Goal: Task Accomplishment & Management: Complete application form

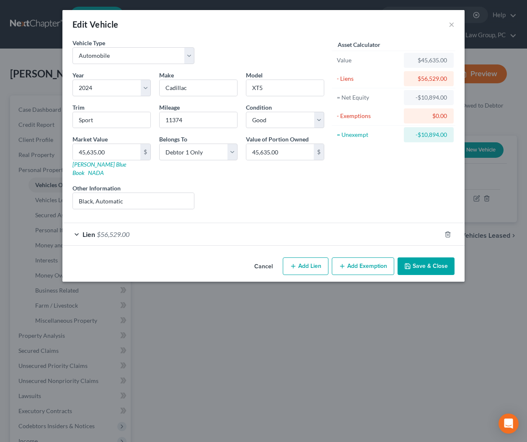
select select "0"
select select "2"
select select "0"
click at [262, 258] on button "Cancel" at bounding box center [263, 266] width 32 height 17
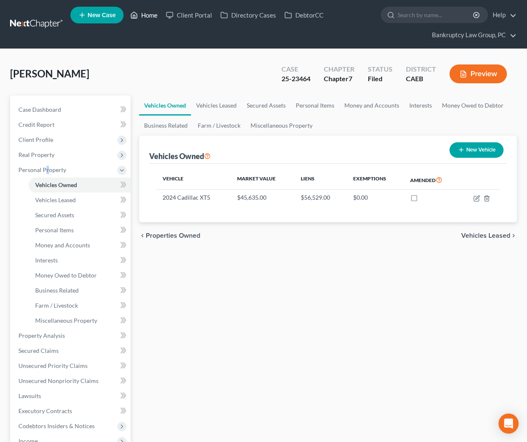
drag, startPoint x: 152, startPoint y: 13, endPoint x: 152, endPoint y: 19, distance: 5.4
click at [152, 13] on link "Home" at bounding box center [144, 15] width 36 height 15
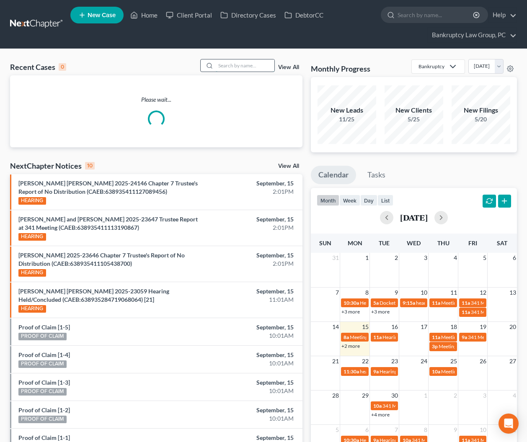
click at [243, 69] on input "search" at bounding box center [245, 65] width 59 height 12
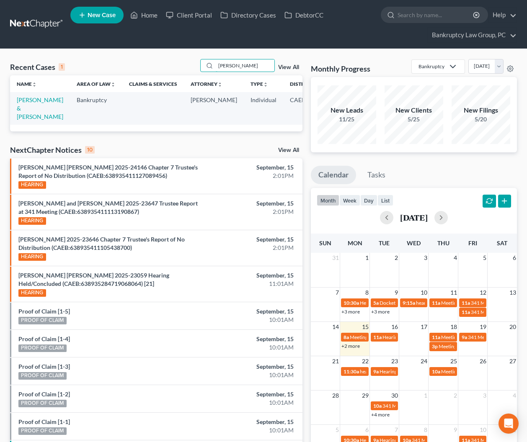
type input "[PERSON_NAME]"
drag, startPoint x: 66, startPoint y: 112, endPoint x: 30, endPoint y: 108, distance: 36.2
click at [30, 108] on link "[PERSON_NAME] & [PERSON_NAME]" at bounding box center [40, 108] width 46 height 24
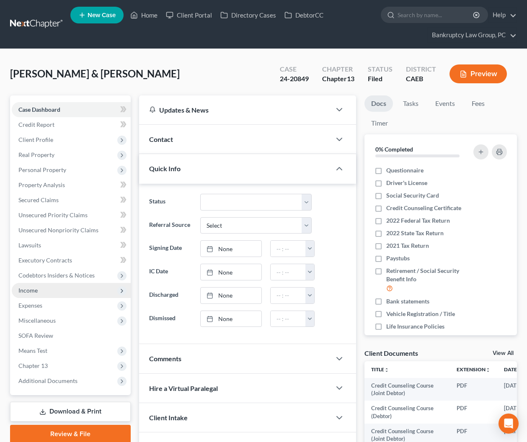
click at [31, 290] on span "Income" at bounding box center [27, 290] width 19 height 7
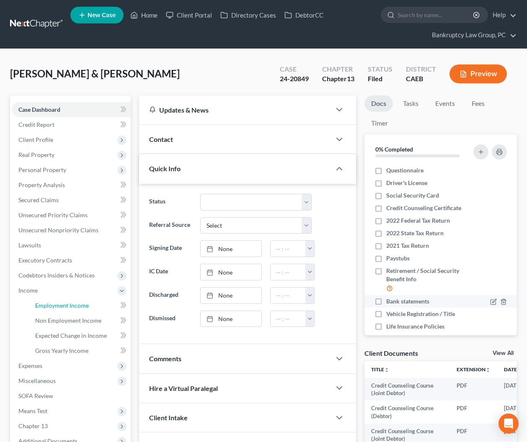
click at [50, 300] on link "Employment Income" at bounding box center [79, 305] width 102 height 15
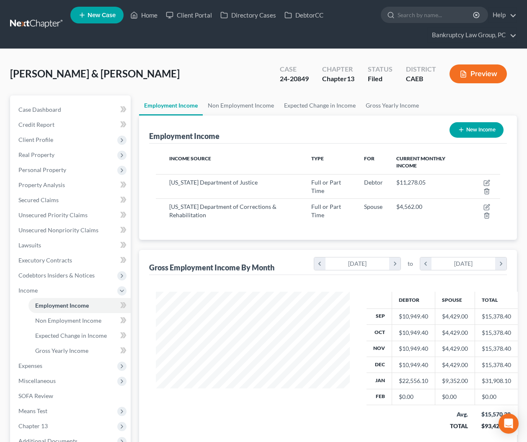
scroll to position [150, 211]
click at [69, 319] on span "Non Employment Income" at bounding box center [68, 320] width 66 height 7
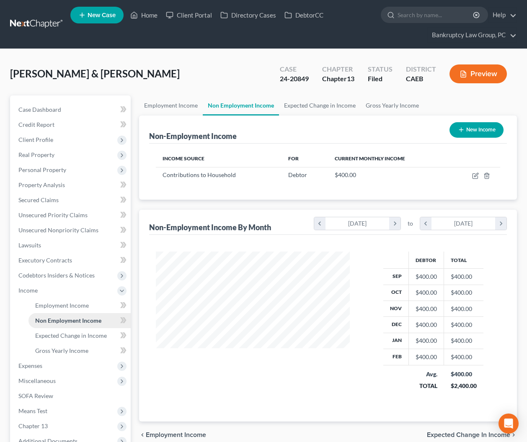
scroll to position [150, 211]
click at [476, 175] on icon "button" at bounding box center [475, 175] width 7 height 7
select select "8"
select select "0"
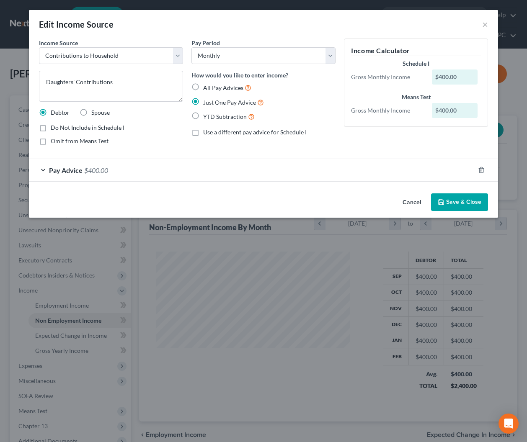
click at [51, 127] on label "Do Not Include in Schedule I" at bounding box center [88, 127] width 74 height 8
click at [54, 127] on input "Do Not Include in Schedule I" at bounding box center [56, 125] width 5 height 5
checkbox input "true"
click at [463, 200] on button "Save & Close" at bounding box center [459, 202] width 57 height 18
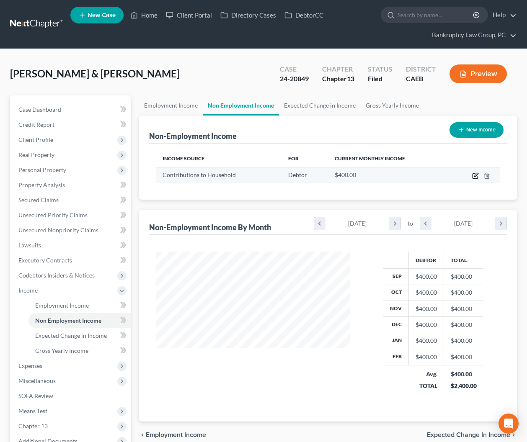
click at [474, 176] on icon "button" at bounding box center [476, 175] width 4 height 4
select select "8"
select select "0"
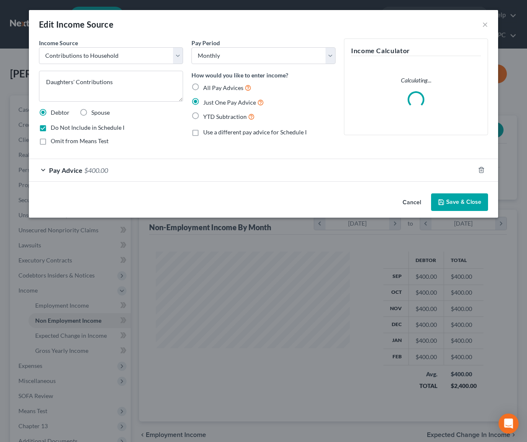
click at [409, 204] on button "Cancel" at bounding box center [412, 202] width 32 height 17
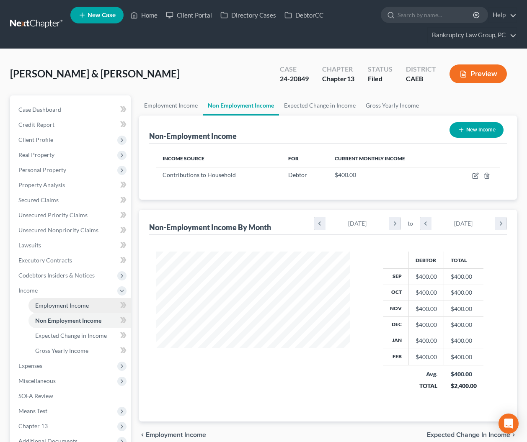
drag, startPoint x: 63, startPoint y: 307, endPoint x: 80, endPoint y: 303, distance: 17.1
click at [63, 307] on span "Employment Income" at bounding box center [62, 305] width 54 height 7
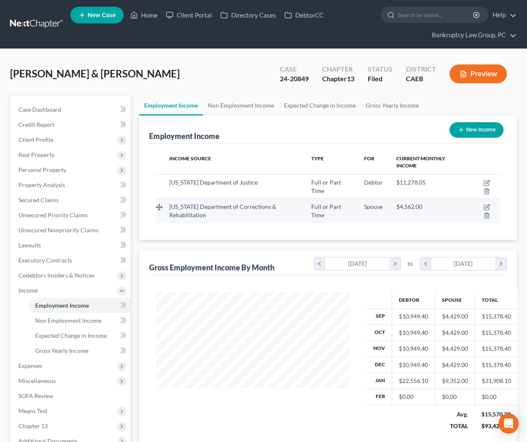
scroll to position [150, 211]
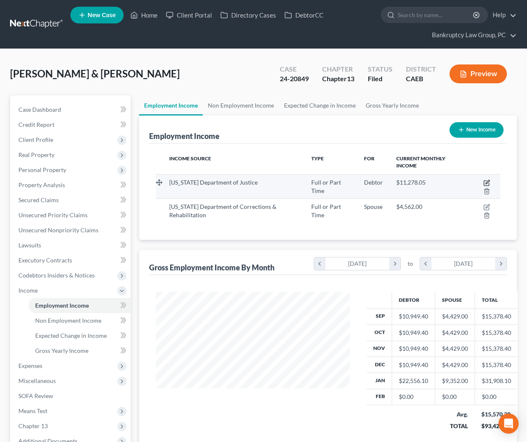
click at [487, 182] on icon "button" at bounding box center [486, 183] width 7 height 7
select select "0"
select select "4"
select select "0"
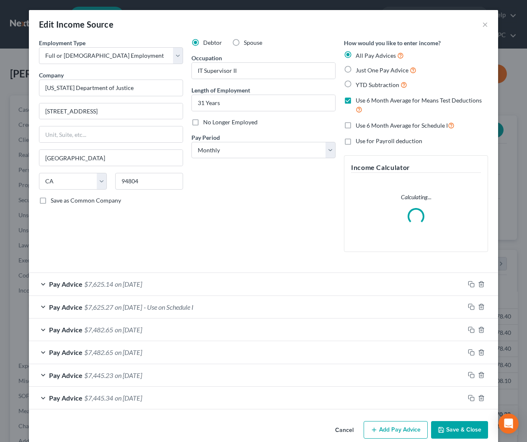
click at [163, 302] on div "Pay Advice $7,625.27 on [DATE] - Use on Schedule I" at bounding box center [246, 307] width 435 height 22
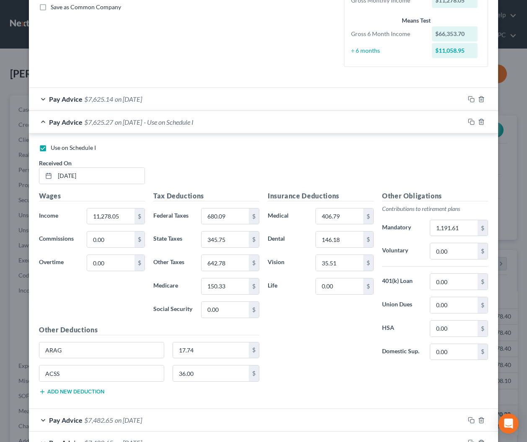
scroll to position [0, 0]
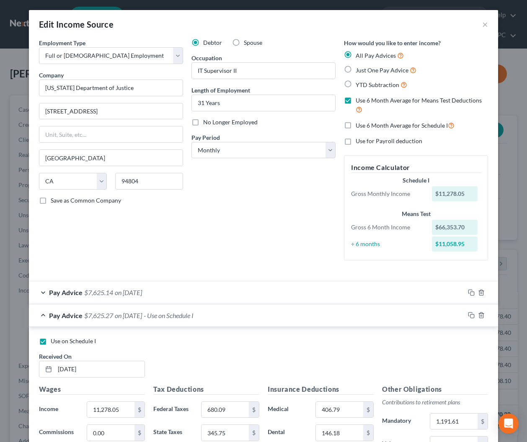
drag, startPoint x: 139, startPoint y: 311, endPoint x: 388, endPoint y: 90, distance: 333.2
click at [139, 311] on span "on [DATE]" at bounding box center [128, 315] width 27 height 8
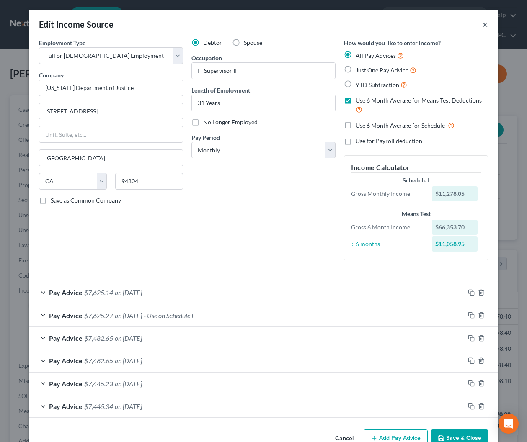
click at [482, 26] on button "×" at bounding box center [485, 24] width 6 height 10
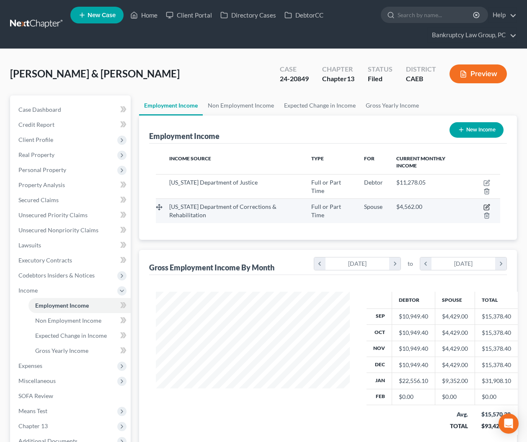
click at [485, 206] on icon "button" at bounding box center [486, 207] width 7 height 7
select select "0"
select select "4"
select select "0"
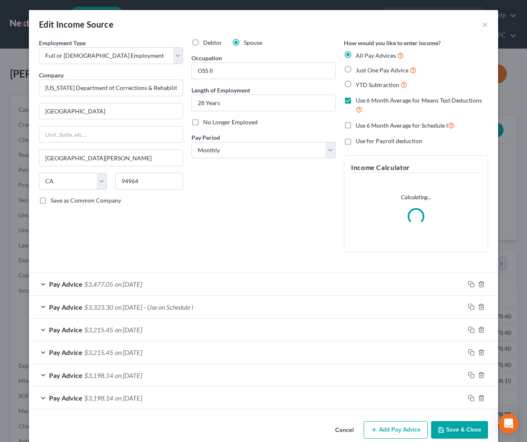
click at [181, 305] on span "- Use on Schedule I" at bounding box center [169, 307] width 50 height 8
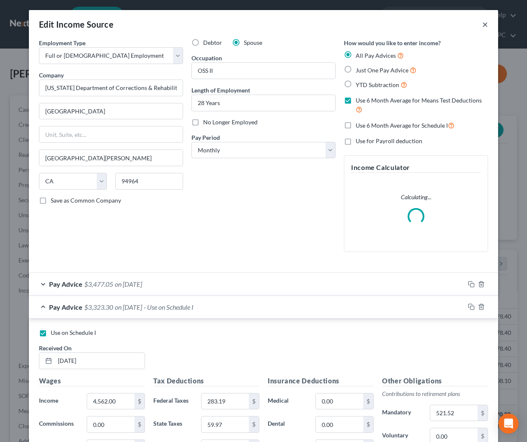
click at [485, 20] on button "×" at bounding box center [485, 24] width 6 height 10
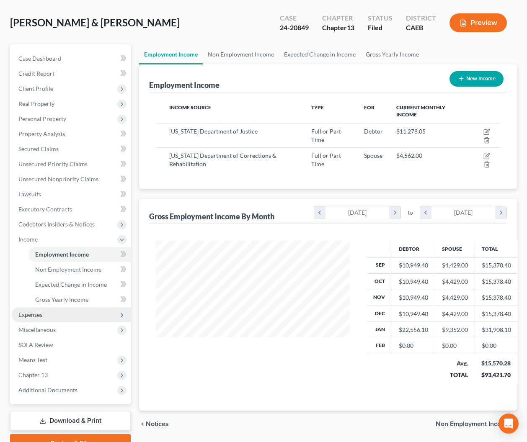
click at [41, 317] on span "Expenses" at bounding box center [30, 314] width 24 height 7
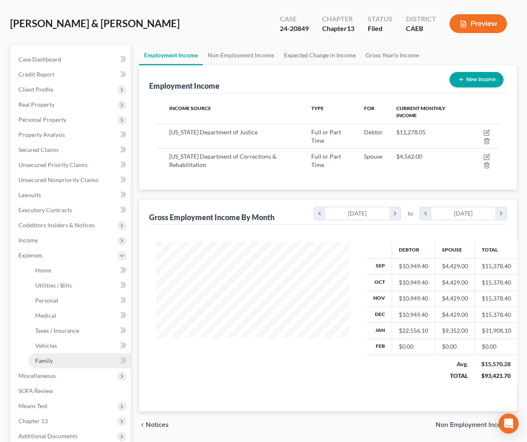
click at [43, 357] on span "Family" at bounding box center [44, 360] width 18 height 7
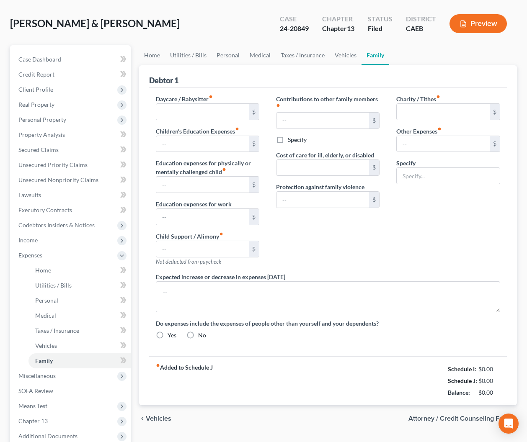
scroll to position [13, 0]
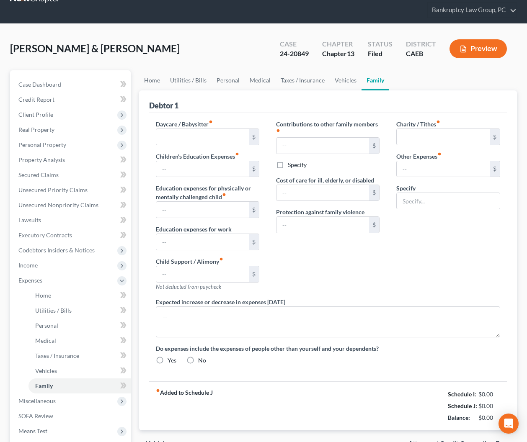
type input "0.00"
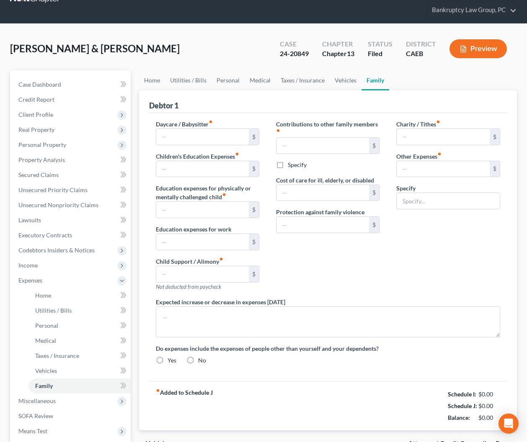
type input "0.00"
type input "119.42"
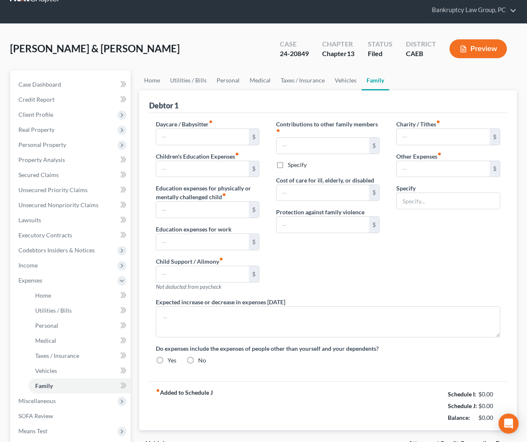
type input "Auto Registration"
type textarea "Debtor pays $518/mo directly for a 401K loan which is expected to be paid off i…"
radio input "true"
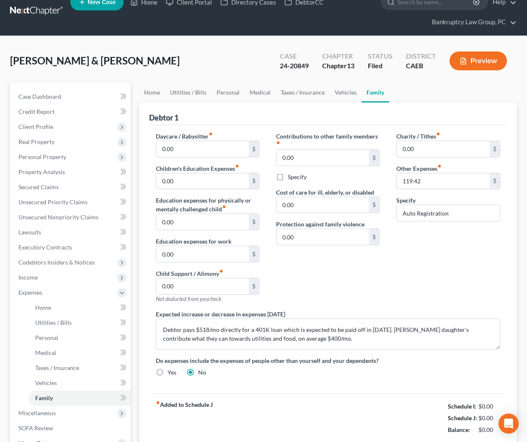
scroll to position [0, 0]
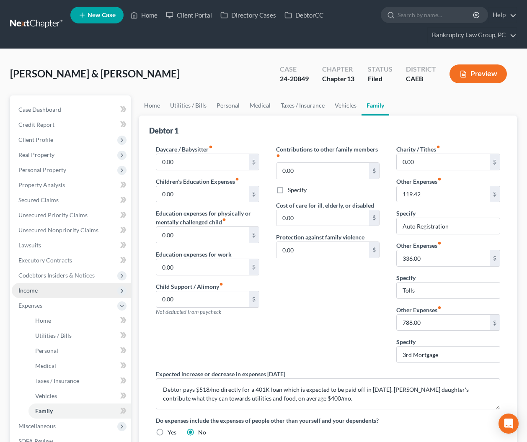
click at [33, 290] on span "Income" at bounding box center [27, 290] width 19 height 7
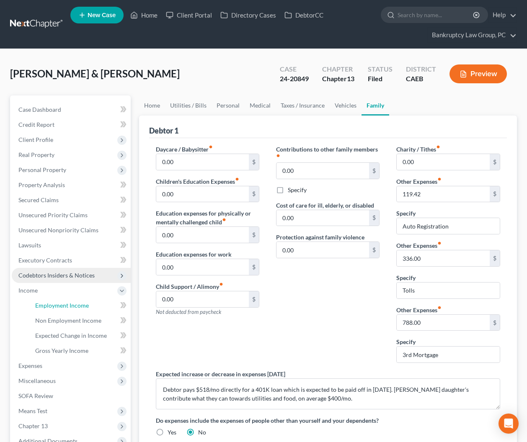
click at [54, 302] on span "Employment Income" at bounding box center [62, 305] width 54 height 7
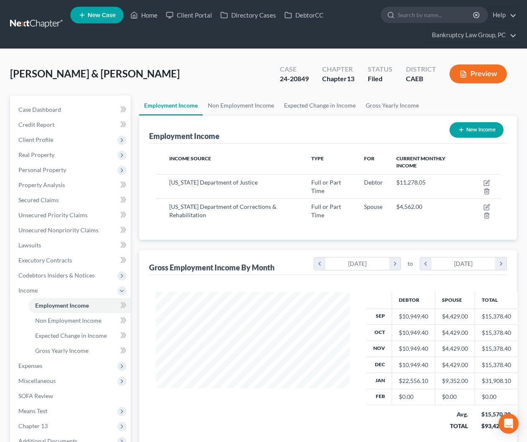
scroll to position [150, 211]
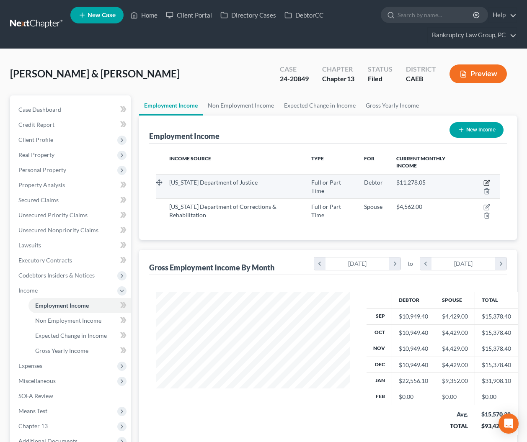
click at [486, 182] on icon "button" at bounding box center [487, 182] width 4 height 4
select select "0"
select select "4"
select select "0"
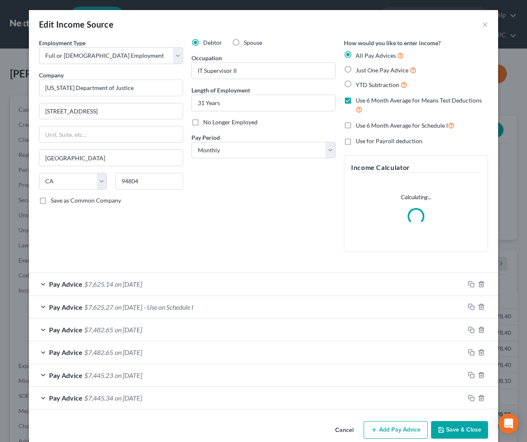
click at [203, 124] on label "No Longer Employed" at bounding box center [230, 122] width 54 height 8
click at [206, 123] on input "No Longer Employed" at bounding box center [208, 120] width 5 height 5
checkbox input "true"
click at [460, 428] on button "Save & Close" at bounding box center [459, 430] width 57 height 18
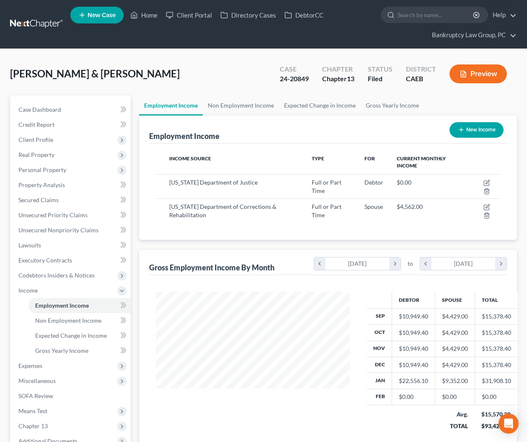
click at [475, 130] on button "New Income" at bounding box center [476, 129] width 54 height 15
select select "0"
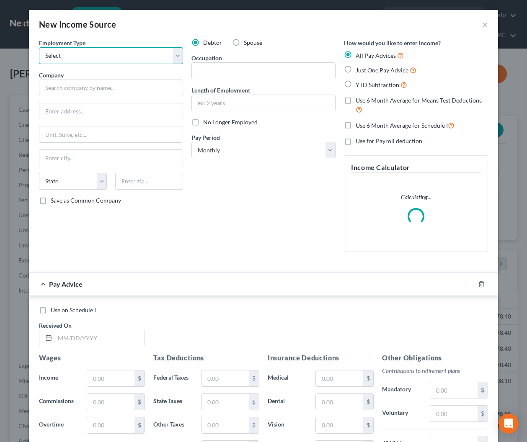
click at [90, 57] on select "Select Full or [DEMOGRAPHIC_DATA] Employment Self Employment" at bounding box center [111, 55] width 144 height 17
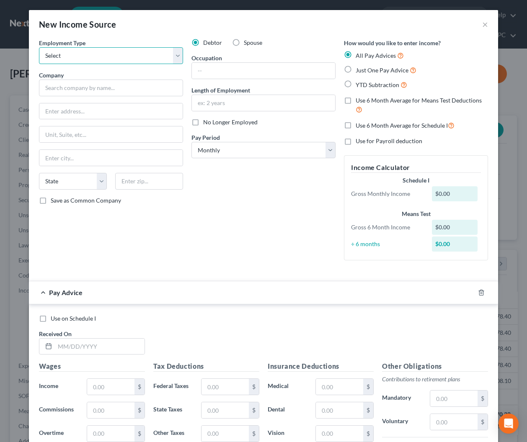
select select "0"
click at [39, 47] on select "Select Full or [DEMOGRAPHIC_DATA] Employment Self Employment" at bounding box center [111, 55] width 144 height 17
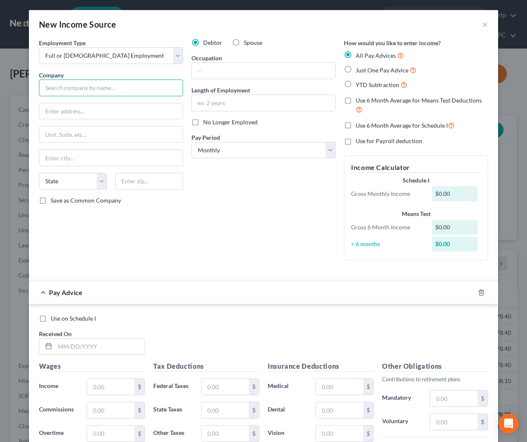
click at [78, 91] on input "text" at bounding box center [111, 88] width 144 height 17
type input "CalPERS Retirement"
click at [216, 75] on input "text" at bounding box center [263, 71] width 143 height 16
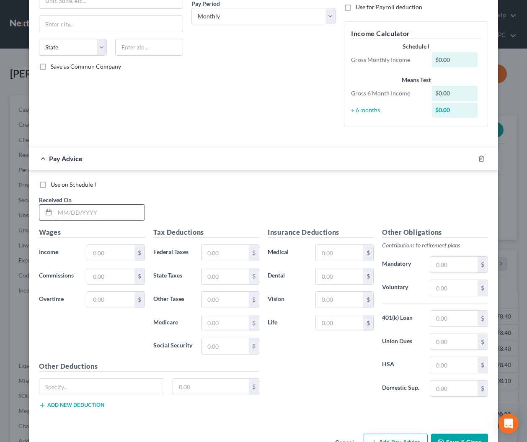
scroll to position [137, 0]
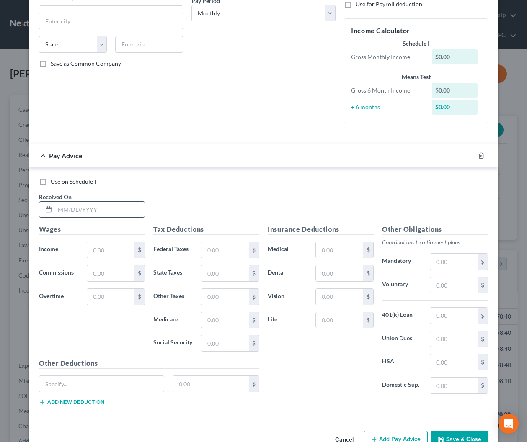
click at [124, 211] on input "text" at bounding box center [100, 210] width 90 height 16
type input "[DATE]"
type input "6,428.49"
type input "431.67"
type input "266.14"
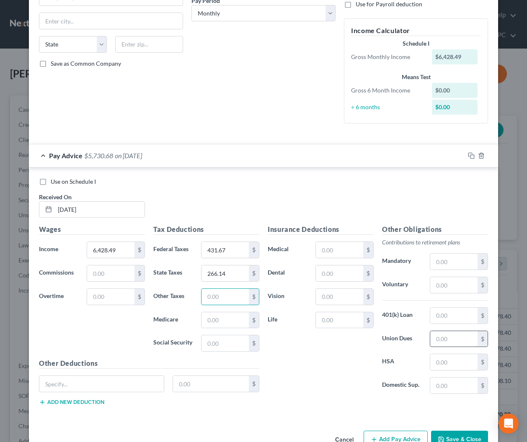
click at [449, 338] on input "text" at bounding box center [453, 339] width 47 height 16
type input "12"
click at [342, 274] on input "text" at bounding box center [339, 273] width 47 height 16
type input "32.95"
click at [340, 249] on input "text" at bounding box center [339, 250] width 47 height 16
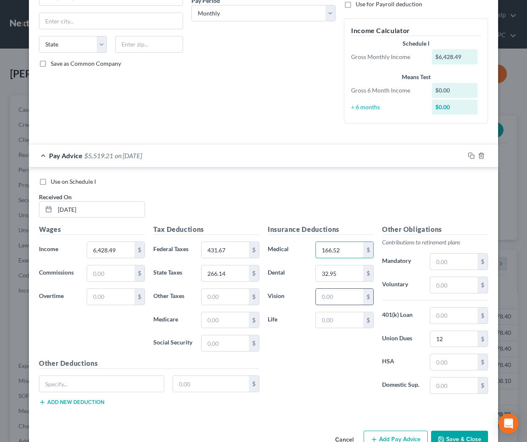
type input "166.52"
drag, startPoint x: 332, startPoint y: 293, endPoint x: 388, endPoint y: 282, distance: 56.8
click at [332, 293] on input "text" at bounding box center [339, 297] width 47 height 16
type input "33.34"
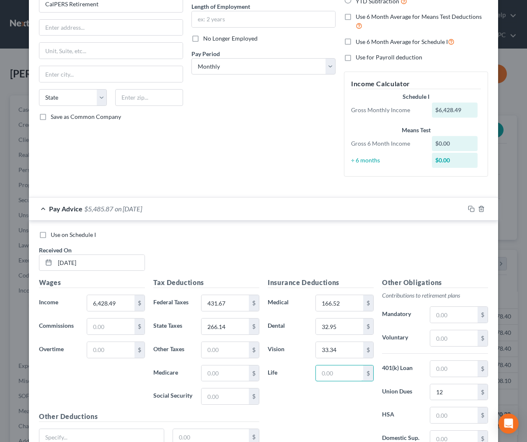
scroll to position [85, 0]
click at [162, 207] on div "Pay Advice $5,485.87 on [DATE]" at bounding box center [246, 208] width 435 height 22
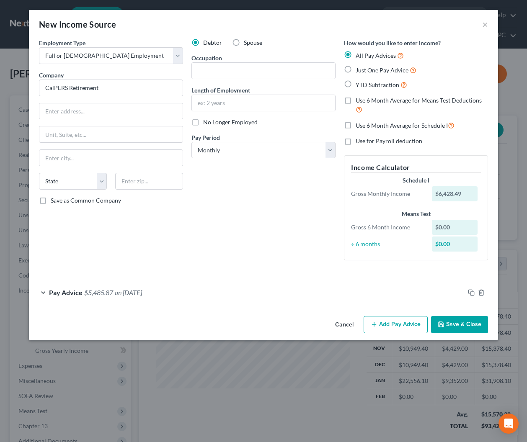
scroll to position [0, 0]
click at [459, 322] on button "Save & Close" at bounding box center [459, 325] width 57 height 18
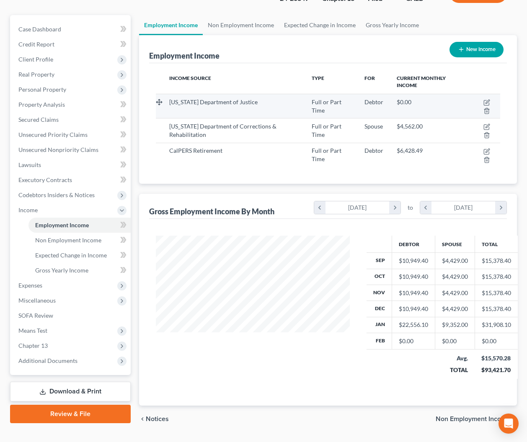
scroll to position [102, 0]
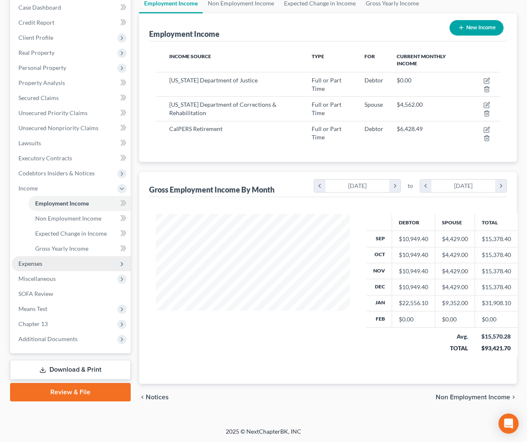
click at [40, 263] on span "Expenses" at bounding box center [30, 263] width 24 height 7
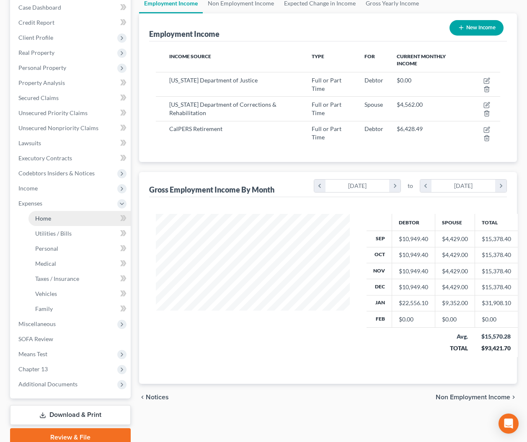
click at [48, 220] on span "Home" at bounding box center [43, 218] width 16 height 7
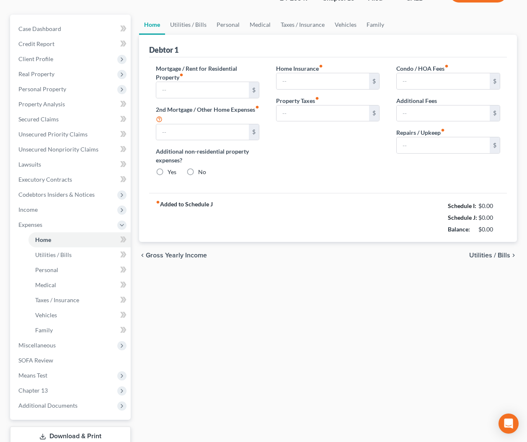
type input "1,359.67"
type input "533.90"
radio input "true"
type input "179.60"
type input "424.04"
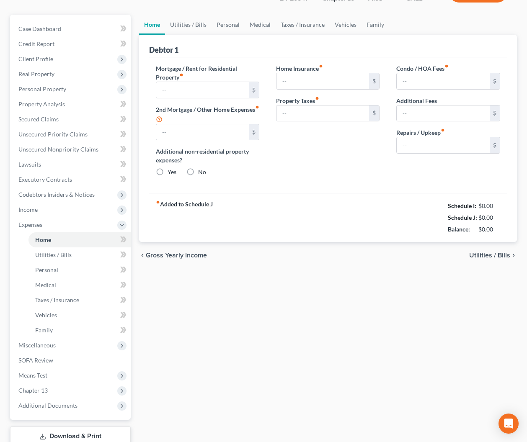
type input "55.00"
type input "0.00"
type input "155.00"
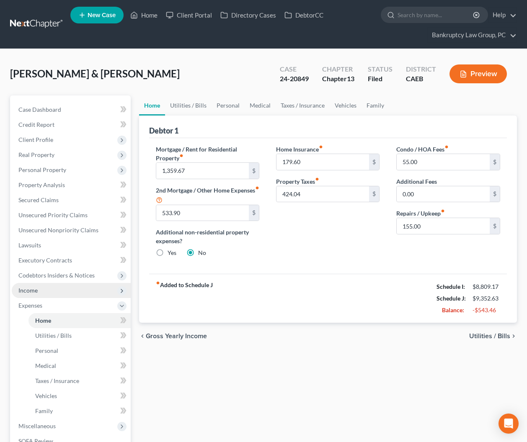
click at [36, 293] on span "Income" at bounding box center [71, 290] width 119 height 15
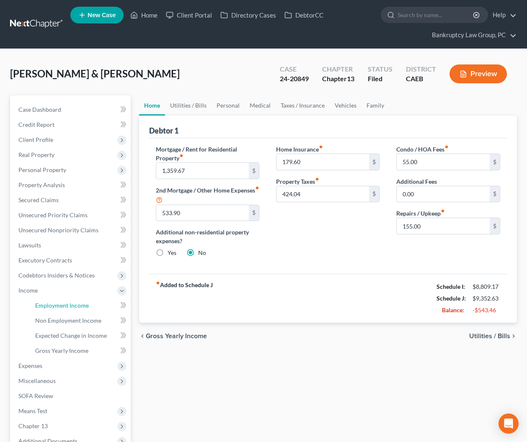
drag, startPoint x: 50, startPoint y: 303, endPoint x: 263, endPoint y: 262, distance: 217.1
click at [50, 303] on span "Employment Income" at bounding box center [62, 305] width 54 height 7
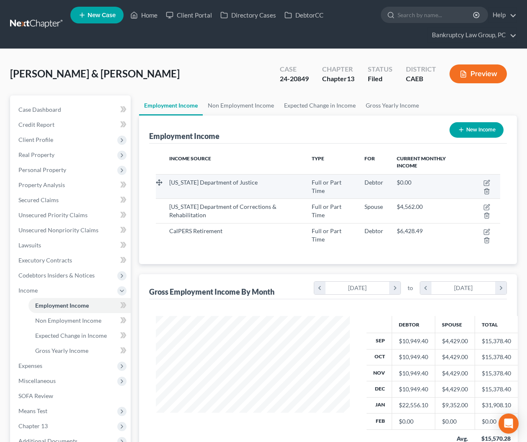
scroll to position [150, 211]
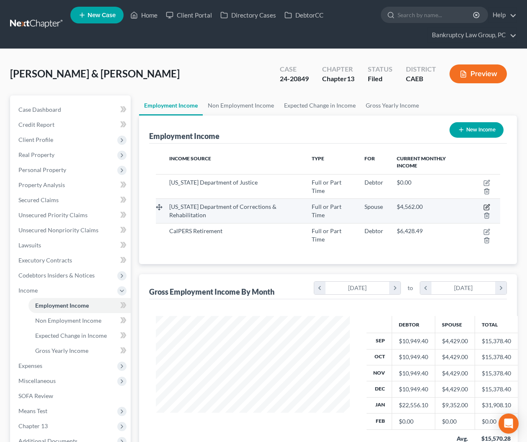
click at [486, 207] on icon "button" at bounding box center [486, 207] width 7 height 7
select select "0"
select select "4"
select select "0"
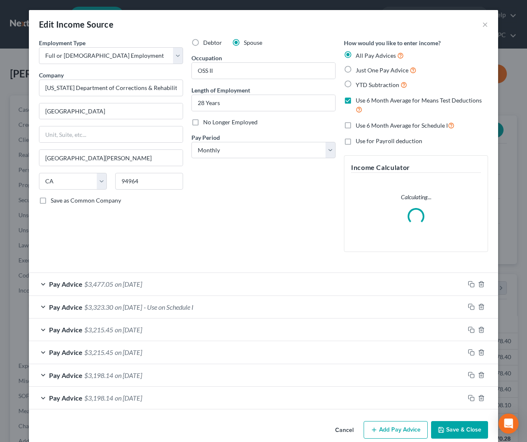
scroll to position [13, 0]
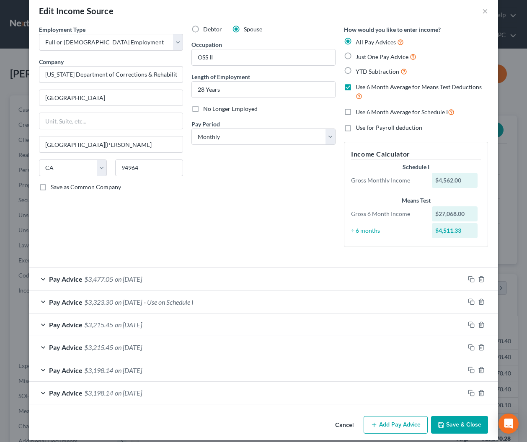
drag, startPoint x: 396, startPoint y: 420, endPoint x: 263, endPoint y: 309, distance: 172.9
click at [396, 420] on button "Add Pay Advice" at bounding box center [395, 425] width 64 height 18
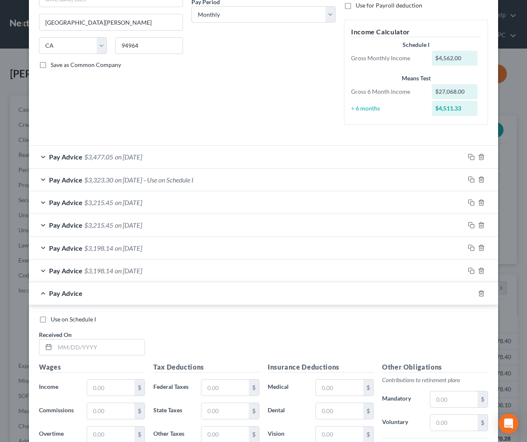
scroll to position [296, 0]
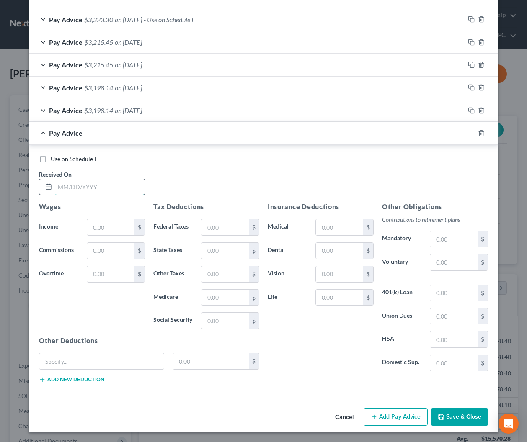
click at [77, 183] on input "text" at bounding box center [100, 187] width 90 height 16
type input "5317.34"
type input "355.74"
type input "74.18"
type input "5,317.34"
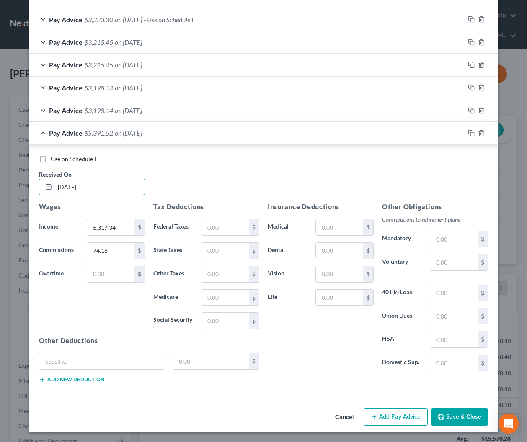
type input "[DATE]"
type input "0"
type input "355.74"
type input "74.18"
type input "320.07"
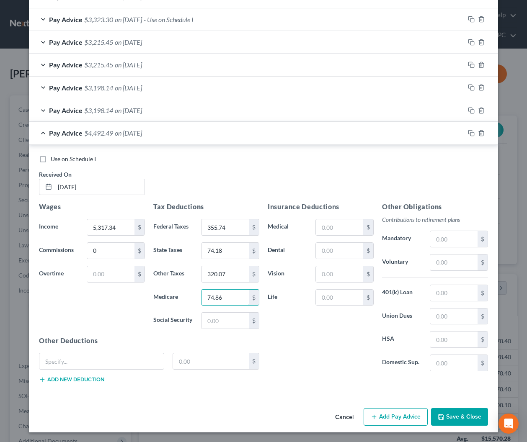
type input "74.86"
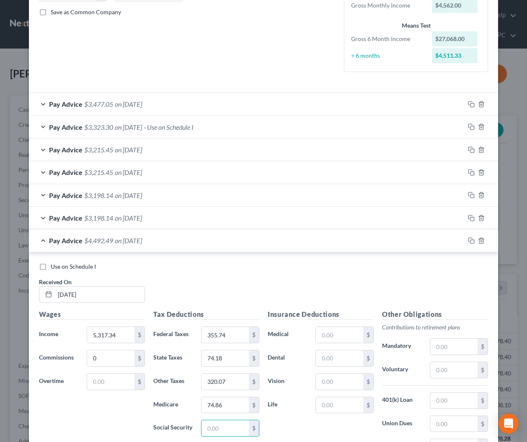
scroll to position [188, 0]
click at [193, 130] on span "- Use on Schedule I" at bounding box center [169, 128] width 50 height 8
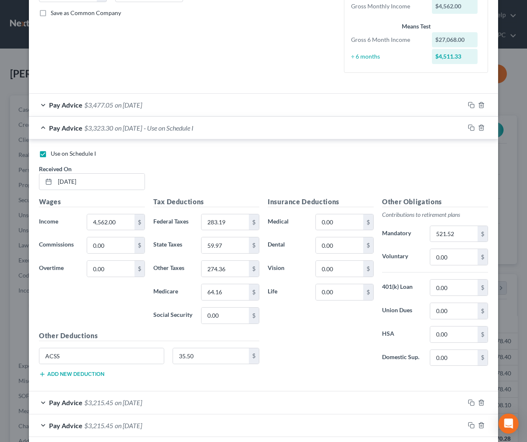
click at [193, 130] on span "- Use on Schedule I" at bounding box center [169, 128] width 50 height 8
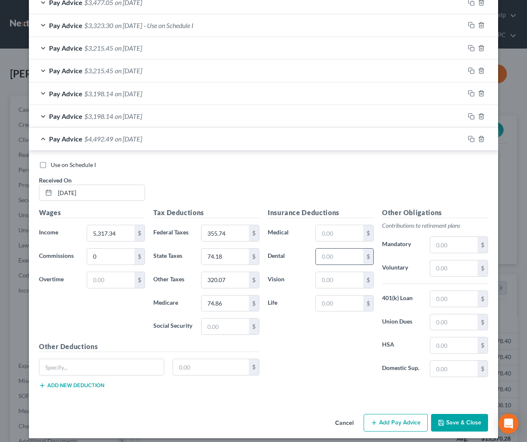
scroll to position [296, 0]
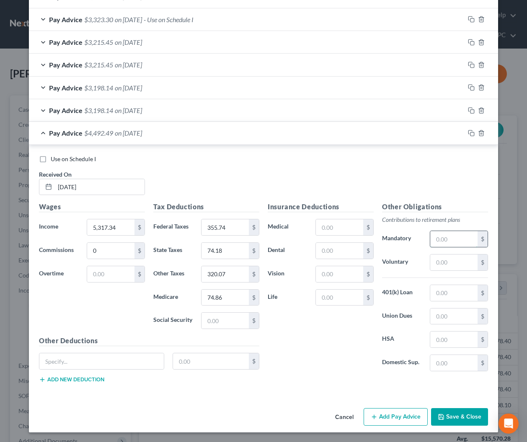
click at [466, 241] on input "text" at bounding box center [453, 239] width 47 height 16
type input "4"
type input "596.56"
click at [343, 281] on input "text" at bounding box center [339, 274] width 47 height 16
click at [343, 279] on input "text" at bounding box center [339, 274] width 47 height 16
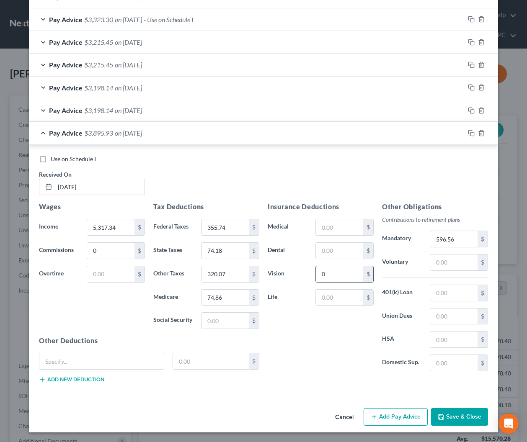
type input "0"
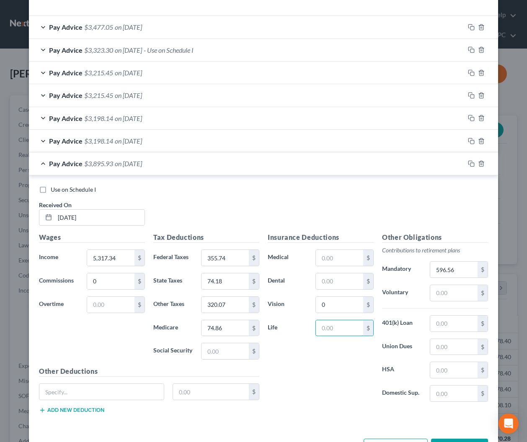
scroll to position [264, 0]
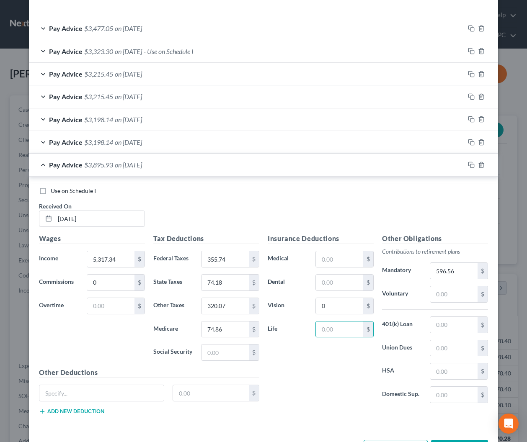
click at [161, 48] on span "- Use on Schedule I" at bounding box center [169, 51] width 50 height 8
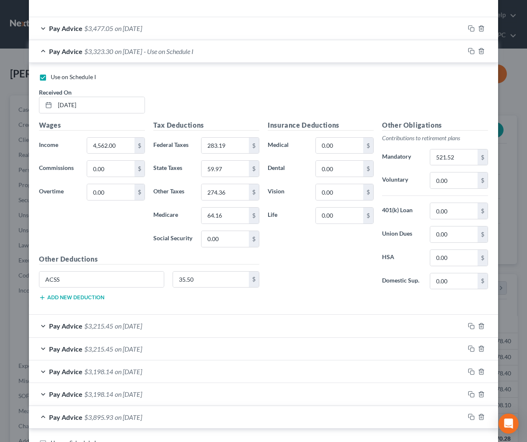
click at [142, 49] on span "on [DATE]" at bounding box center [128, 51] width 27 height 8
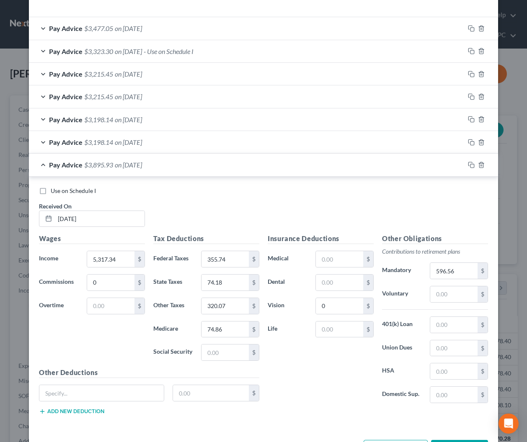
click at [142, 49] on span "on [DATE]" at bounding box center [128, 51] width 27 height 8
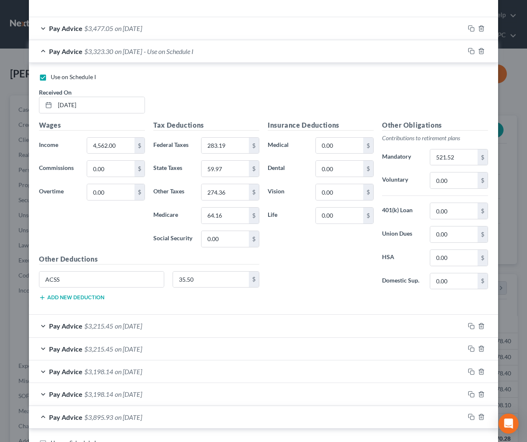
click at [142, 49] on span "on [DATE]" at bounding box center [128, 51] width 27 height 8
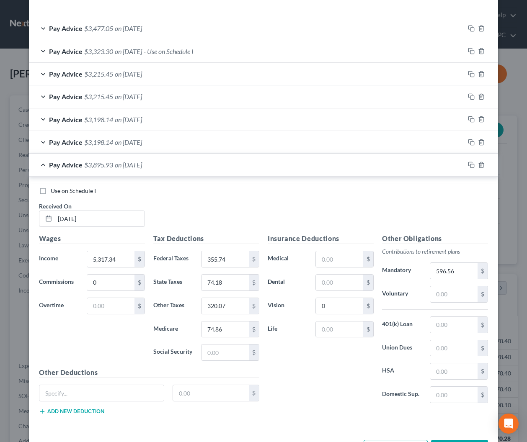
scroll to position [296, 0]
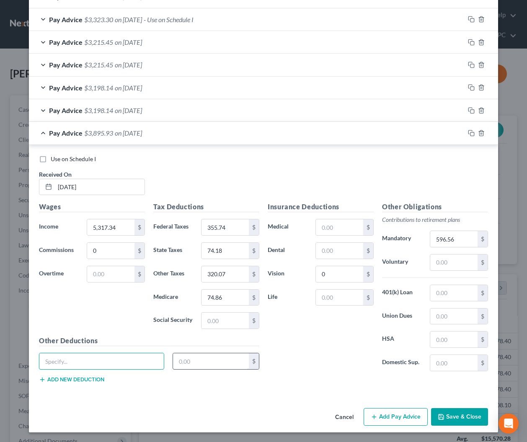
drag, startPoint x: 135, startPoint y: 362, endPoint x: 187, endPoint y: 364, distance: 51.9
click at [135, 361] on input "text" at bounding box center [101, 361] width 124 height 16
type input "ACSS"
type input "36"
drag, startPoint x: 269, startPoint y: 182, endPoint x: 458, endPoint y: 178, distance: 188.8
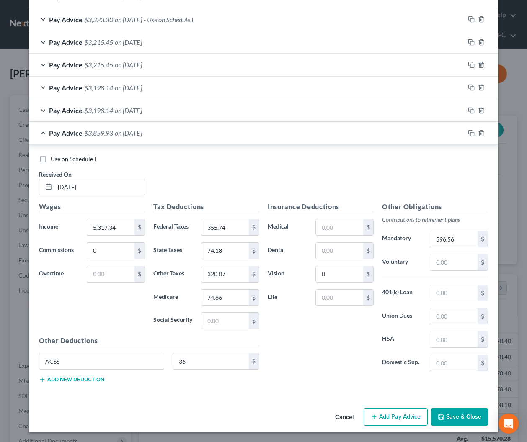
click at [269, 182] on div "Use on Schedule I Received On * [DATE]" at bounding box center [263, 178] width 457 height 47
drag, startPoint x: 40, startPoint y: 159, endPoint x: 202, endPoint y: 174, distance: 162.3
click at [51, 159] on label "Use on Schedule I" at bounding box center [73, 159] width 45 height 8
click at [54, 159] on input "Use on Schedule I" at bounding box center [56, 157] width 5 height 5
checkbox input "true"
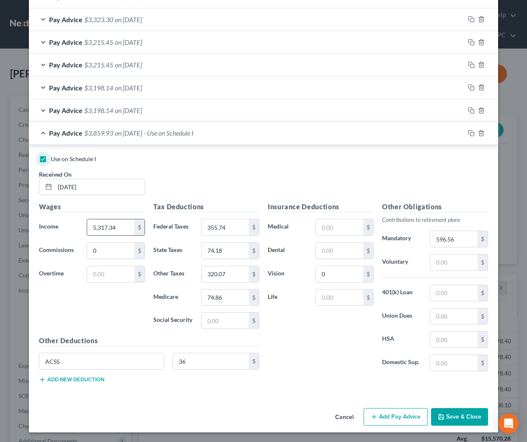
click at [118, 227] on input "5,317.34" at bounding box center [110, 227] width 47 height 16
type input "5,477"
type input "372.51"
type input "80.33"
type input "329.68"
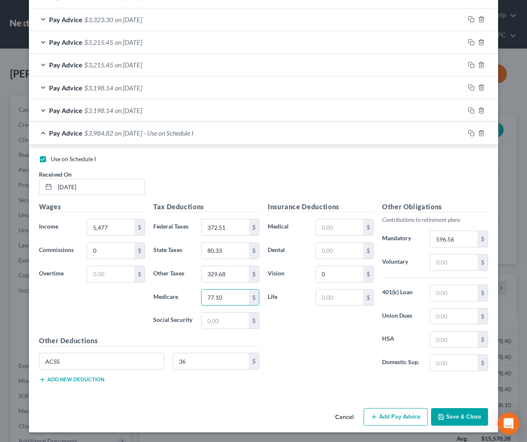
type input "77.10"
click at [460, 238] on input "596.56" at bounding box center [453, 239] width 47 height 16
type input "616.52"
click at [466, 420] on button "Save & Close" at bounding box center [459, 417] width 57 height 18
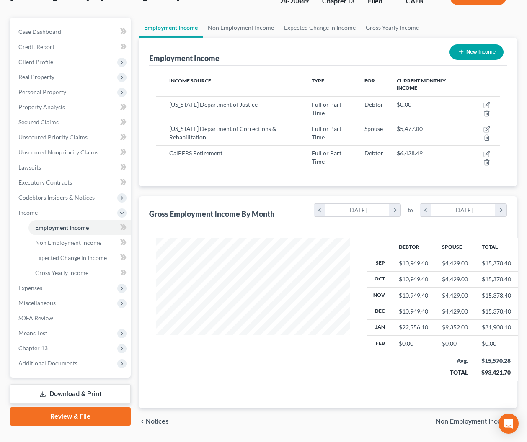
scroll to position [102, 0]
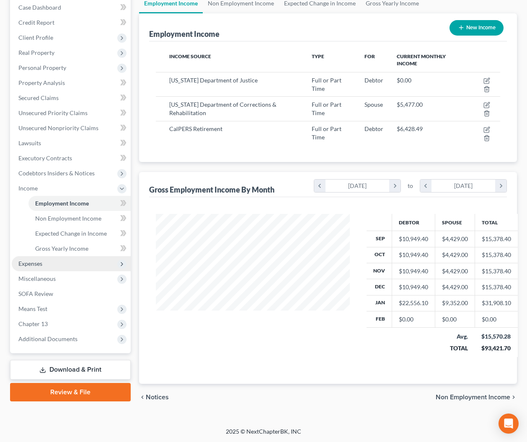
drag, startPoint x: 20, startPoint y: 265, endPoint x: 47, endPoint y: 265, distance: 27.2
click at [20, 265] on span "Expenses" at bounding box center [30, 263] width 24 height 7
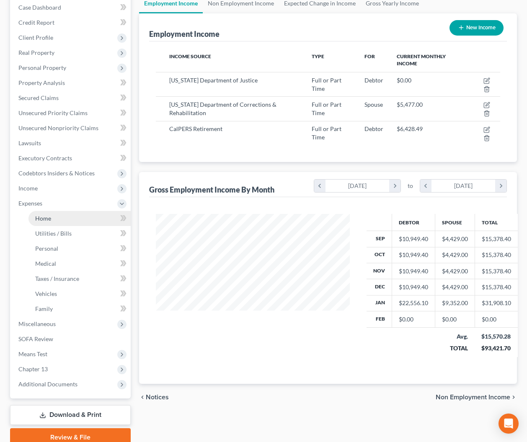
click at [44, 218] on span "Home" at bounding box center [43, 218] width 16 height 7
